Goal: Information Seeking & Learning: Learn about a topic

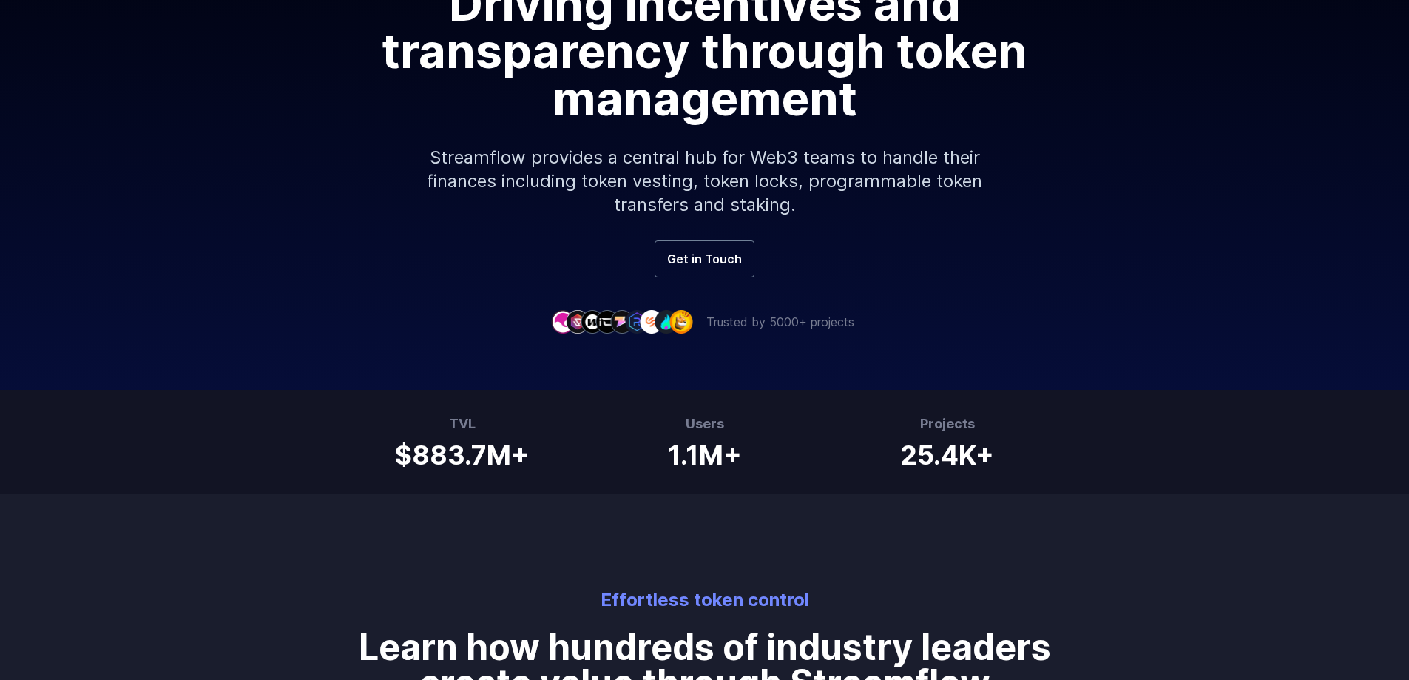
scroll to position [296, 0]
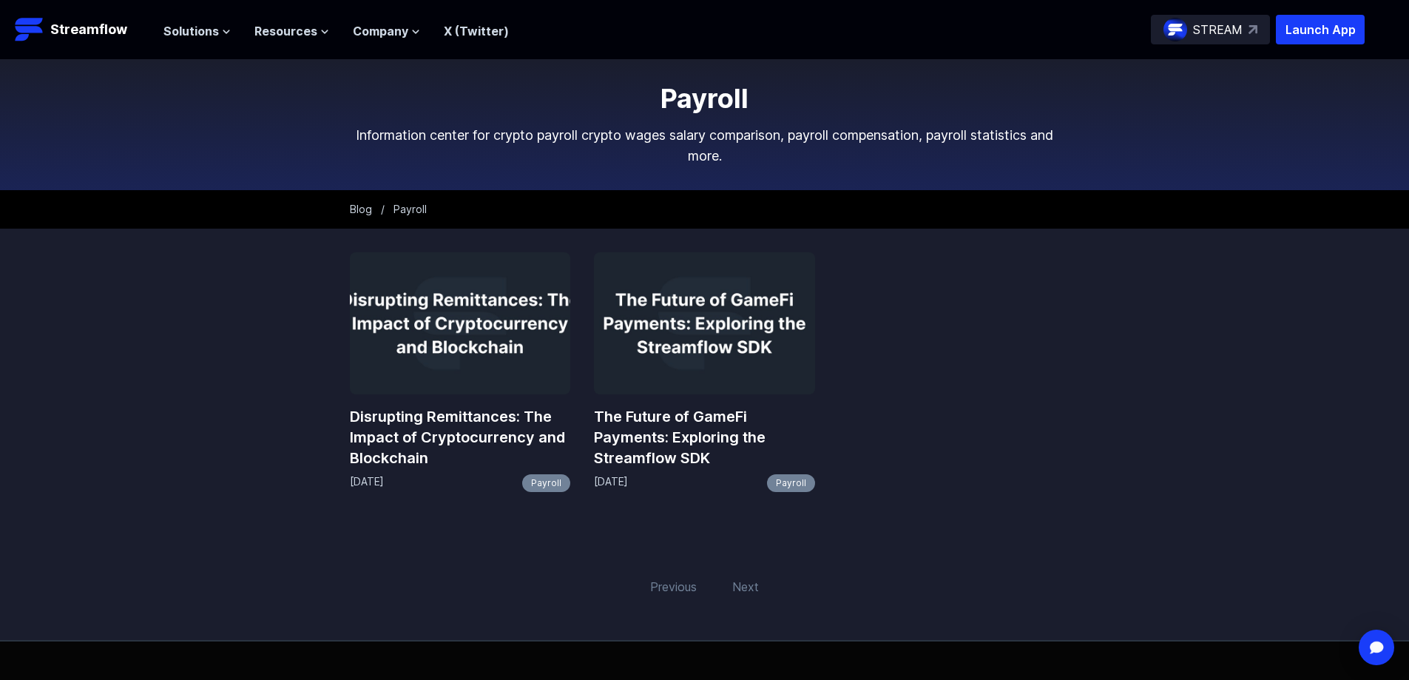
scroll to position [74, 0]
